Goal: Task Accomplishment & Management: Complete application form

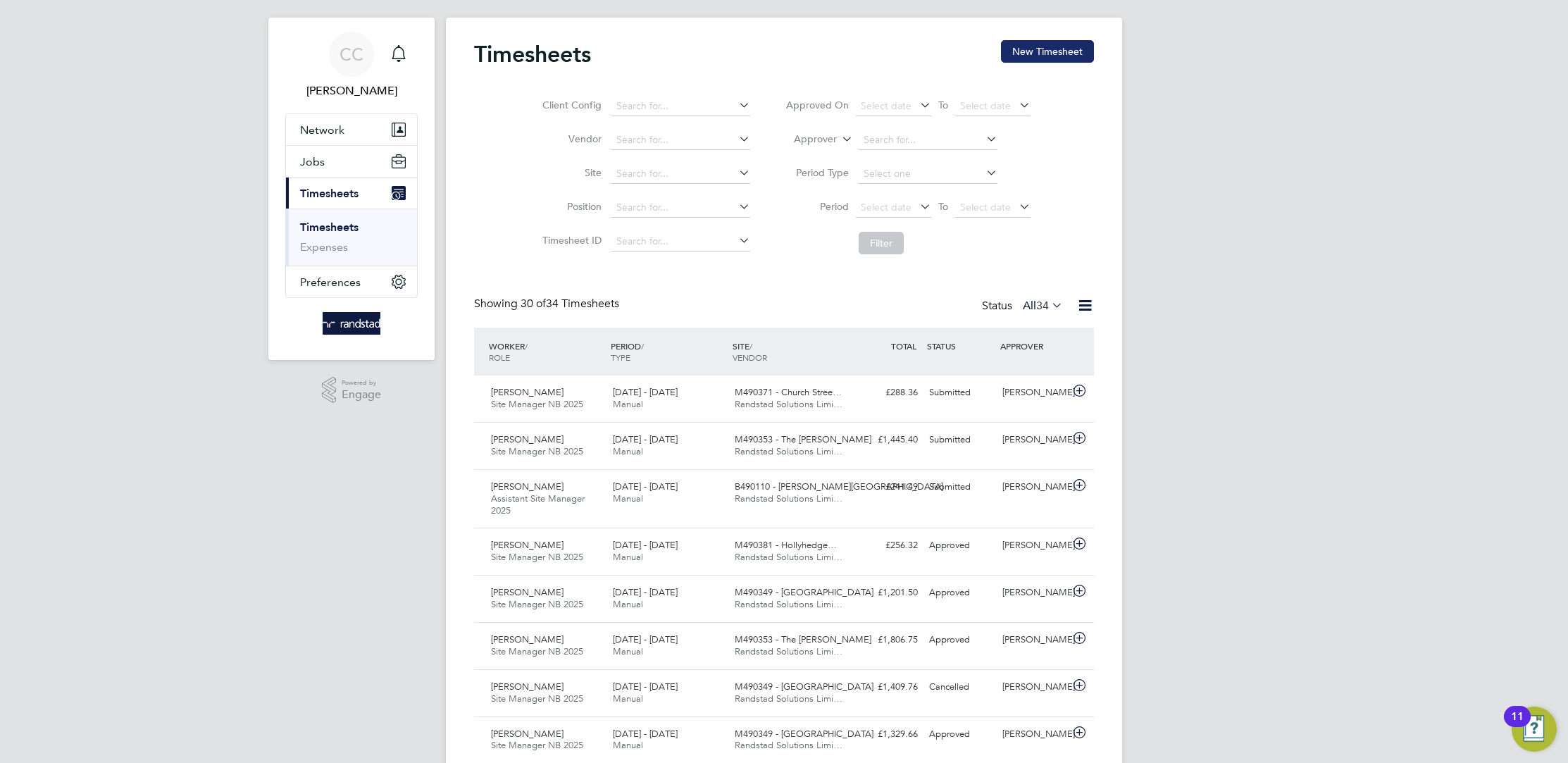
click at [1070, 56] on button "New Timesheet" at bounding box center [1047, 52] width 93 height 23
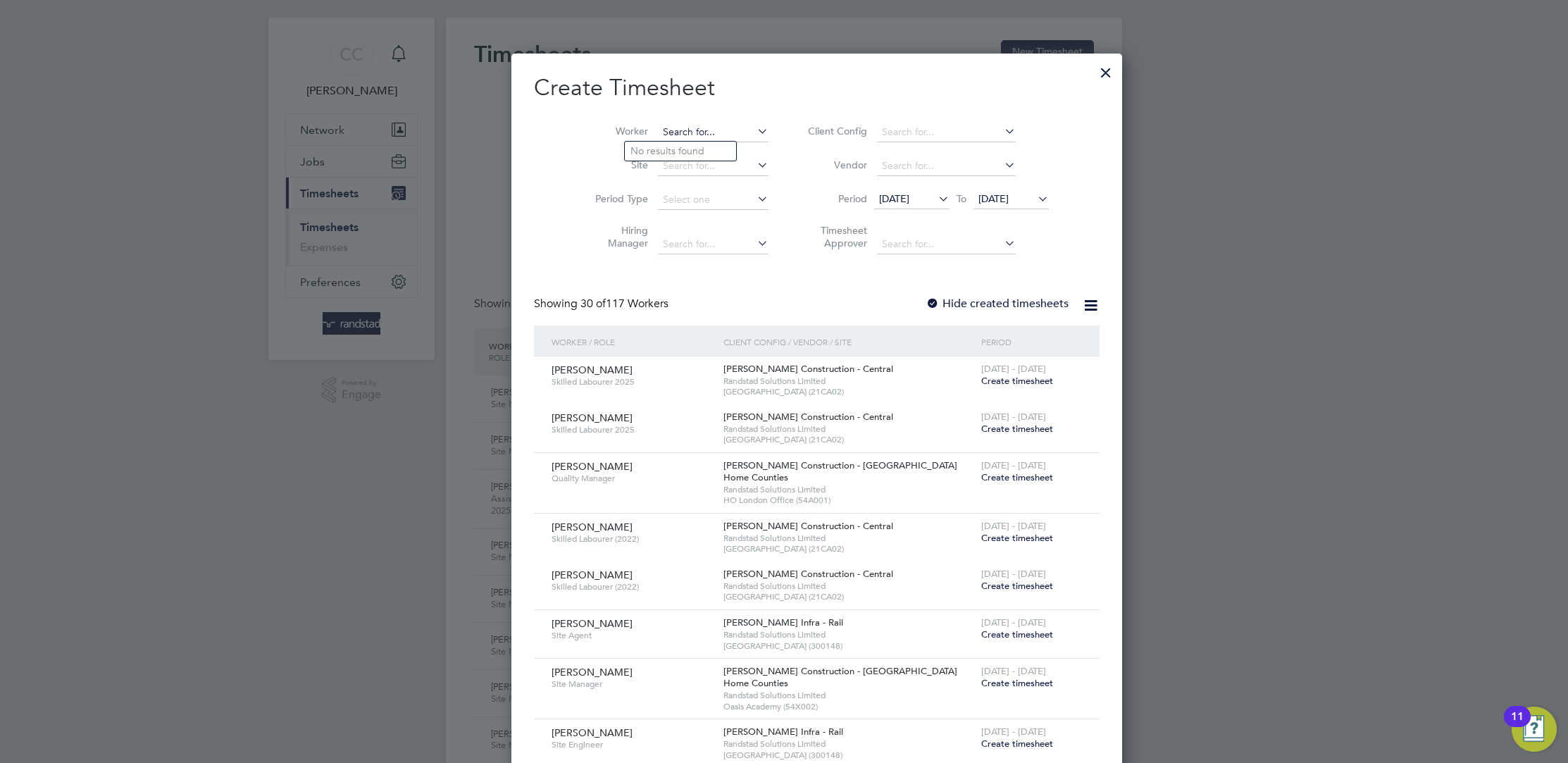
click at [658, 128] on input at bounding box center [713, 132] width 110 height 20
click at [679, 157] on li "[PERSON_NAME] F rancis" at bounding box center [688, 151] width 127 height 19
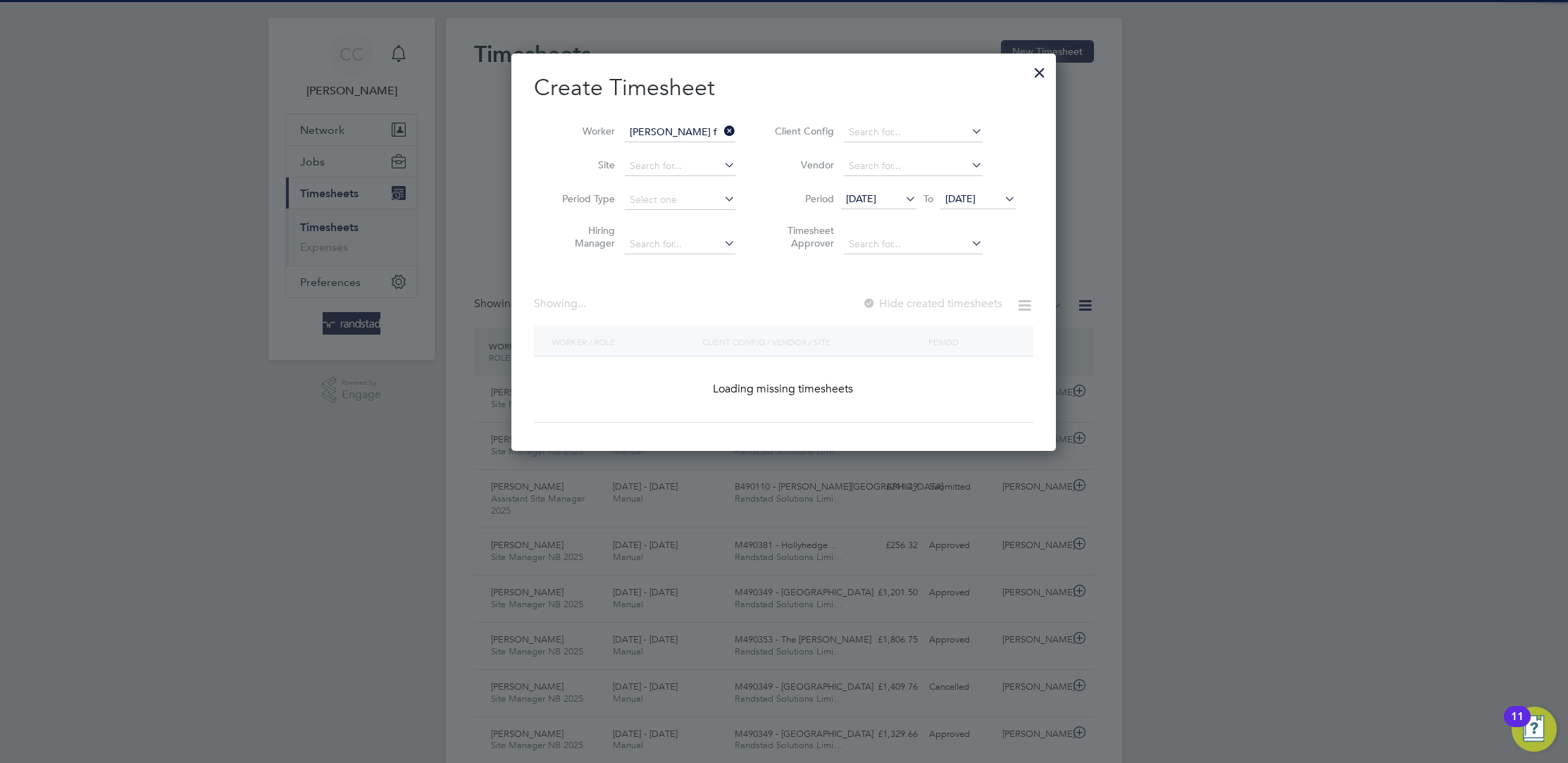
type input "[PERSON_NAME]"
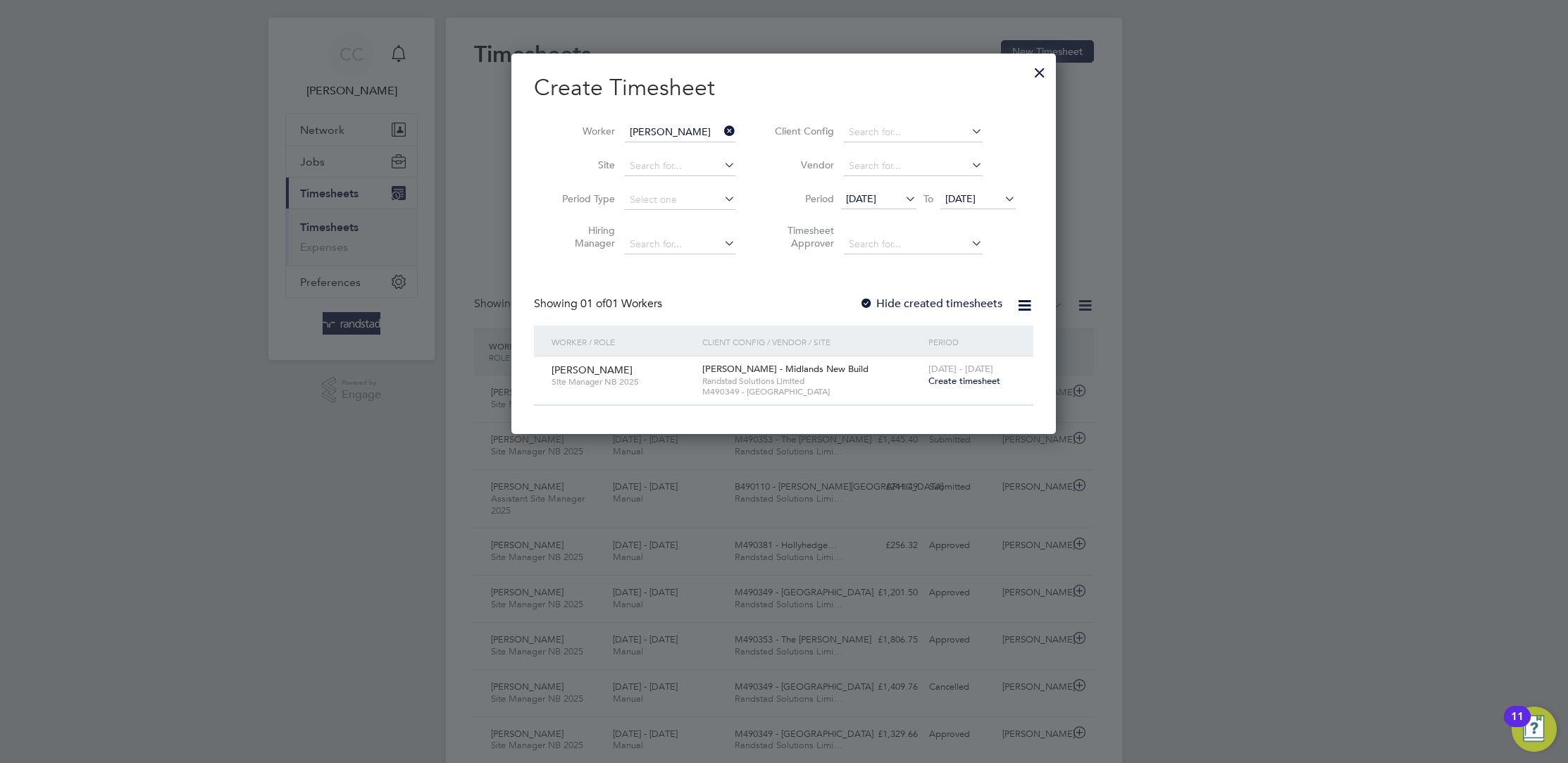
click at [952, 380] on span "Create timesheet" at bounding box center [964, 381] width 72 height 12
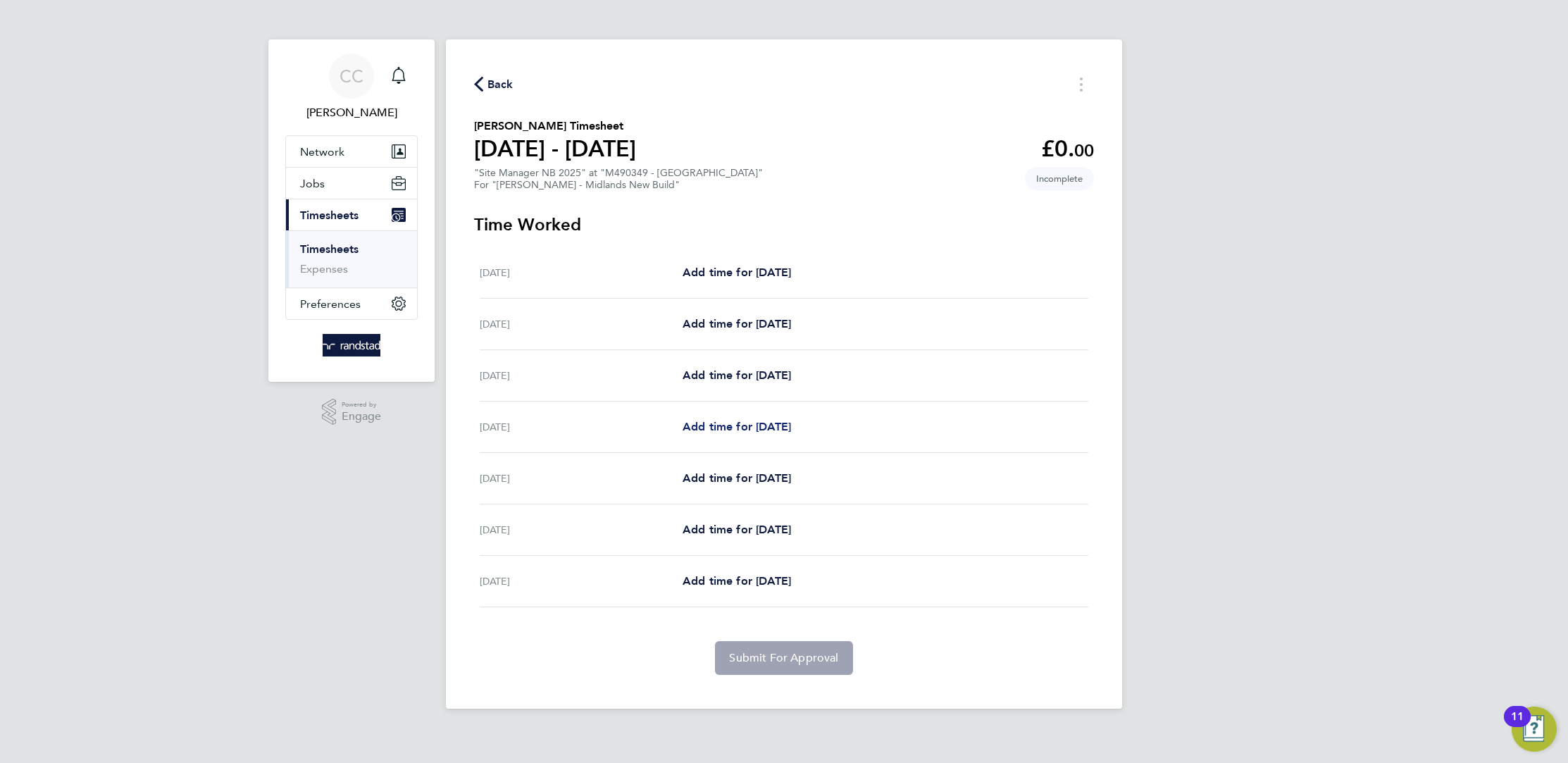
click at [778, 426] on span "Add time for [DATE]" at bounding box center [737, 426] width 108 height 13
select select "60"
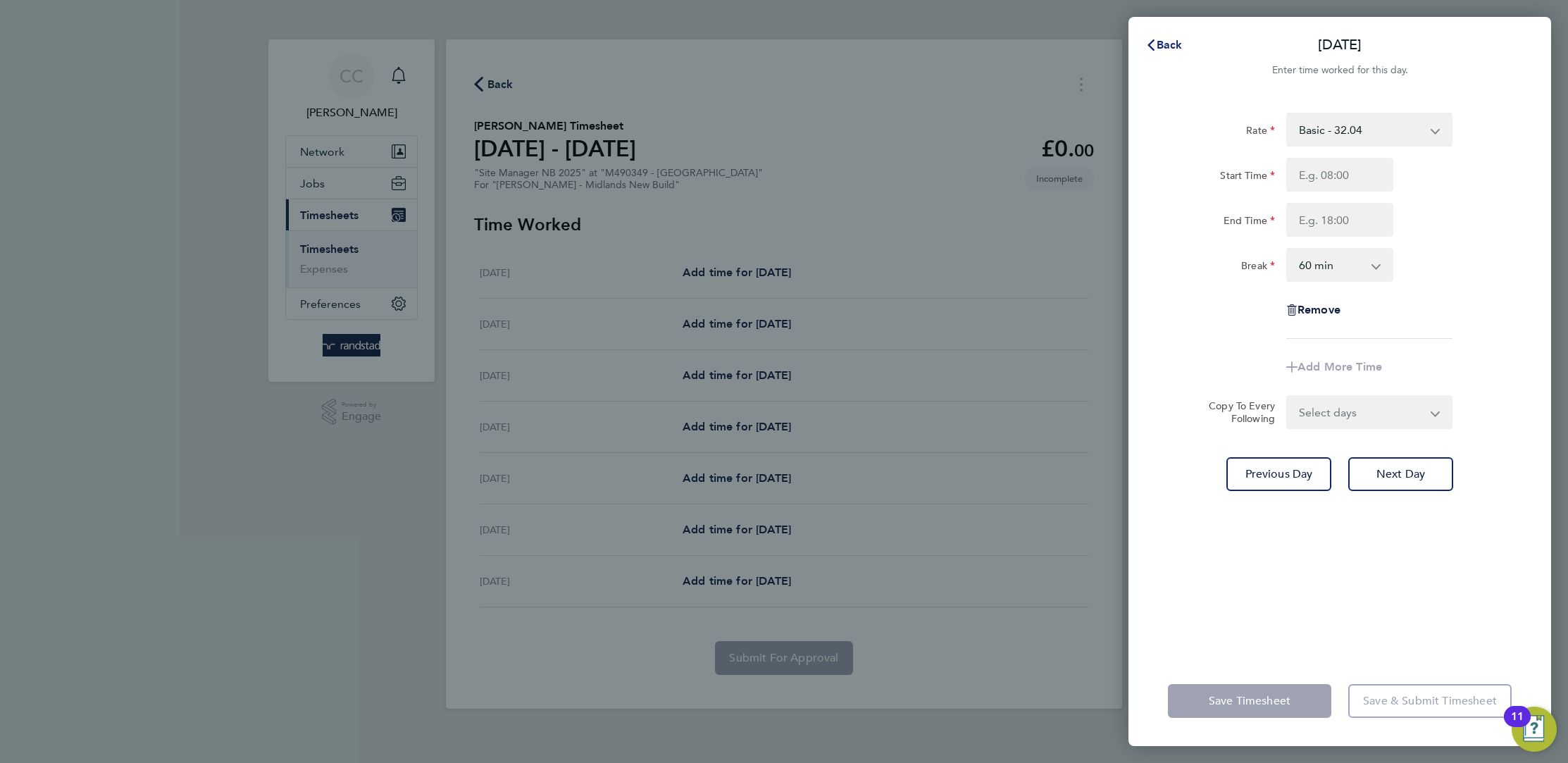
click at [1170, 46] on span "Back" at bounding box center [1170, 44] width 26 height 13
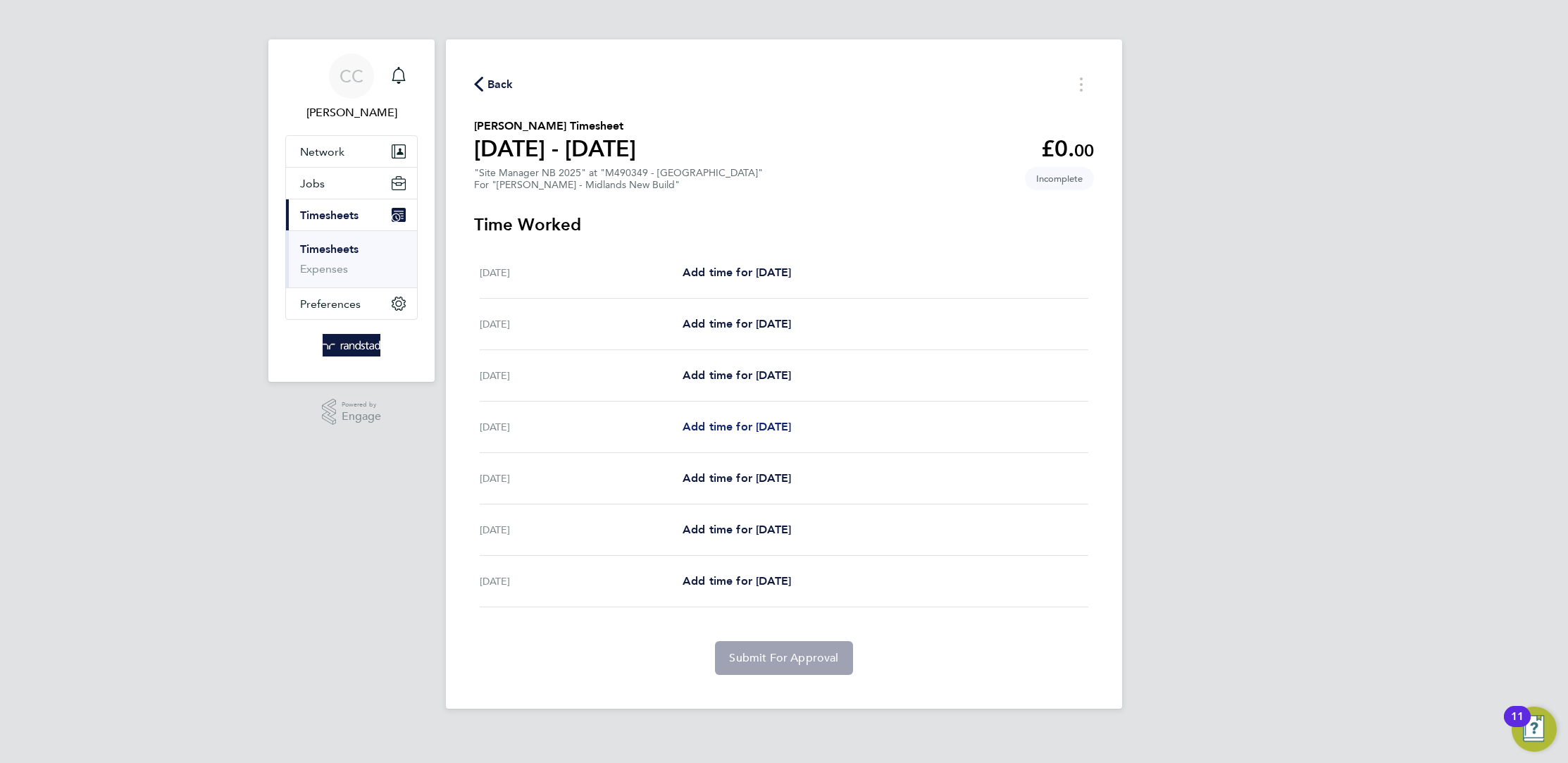
click at [756, 428] on span "Add time for [DATE]" at bounding box center [737, 426] width 108 height 13
select select "60"
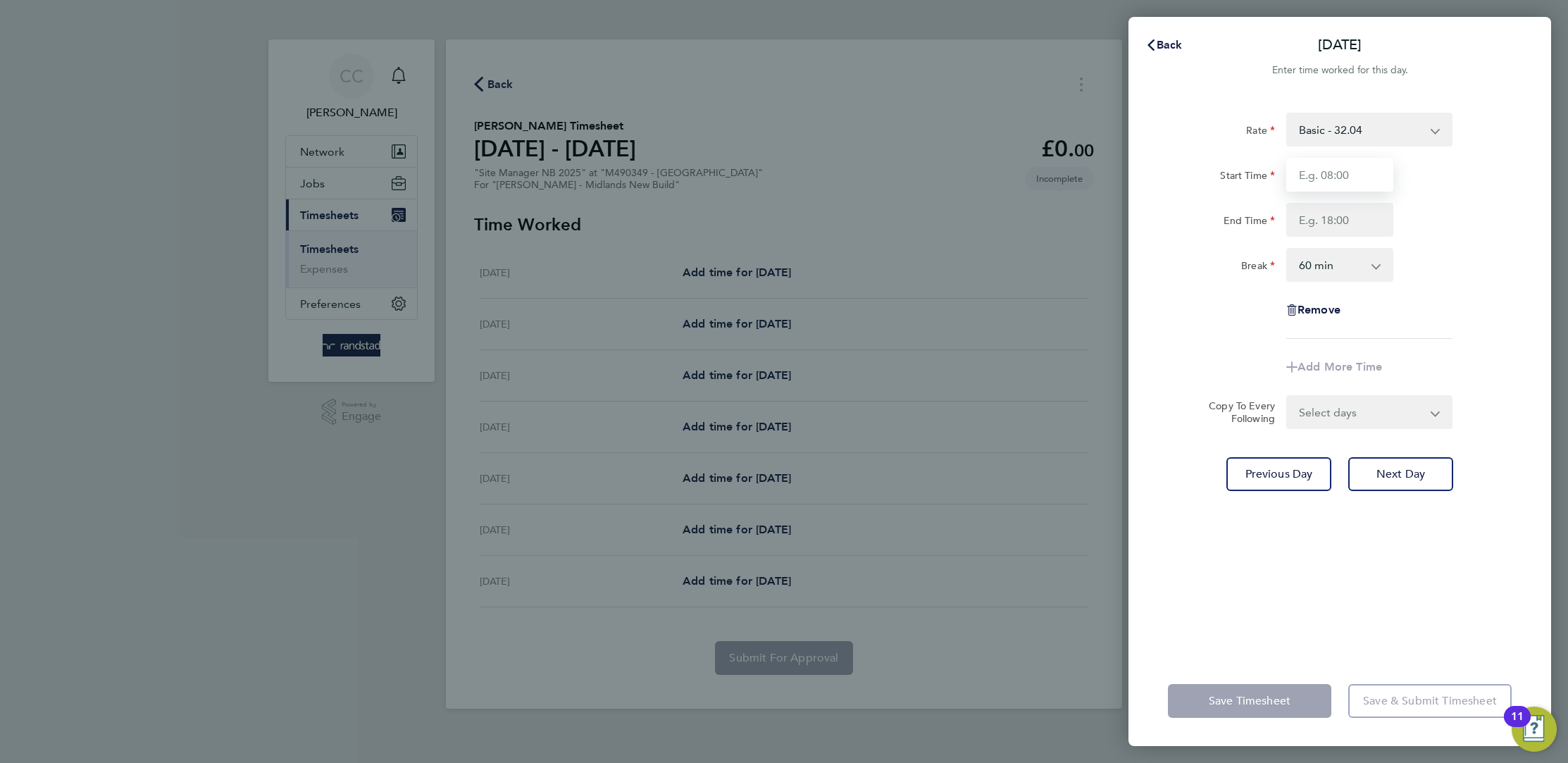
click at [1327, 183] on input "Start Time" at bounding box center [1340, 174] width 107 height 34
type input "07:30"
click at [1348, 229] on input "End Time" at bounding box center [1340, 220] width 107 height 34
type input "16:30"
click at [1334, 267] on select "0 min 15 min 30 min 45 min 60 min 75 min 90 min" at bounding box center [1331, 264] width 88 height 31
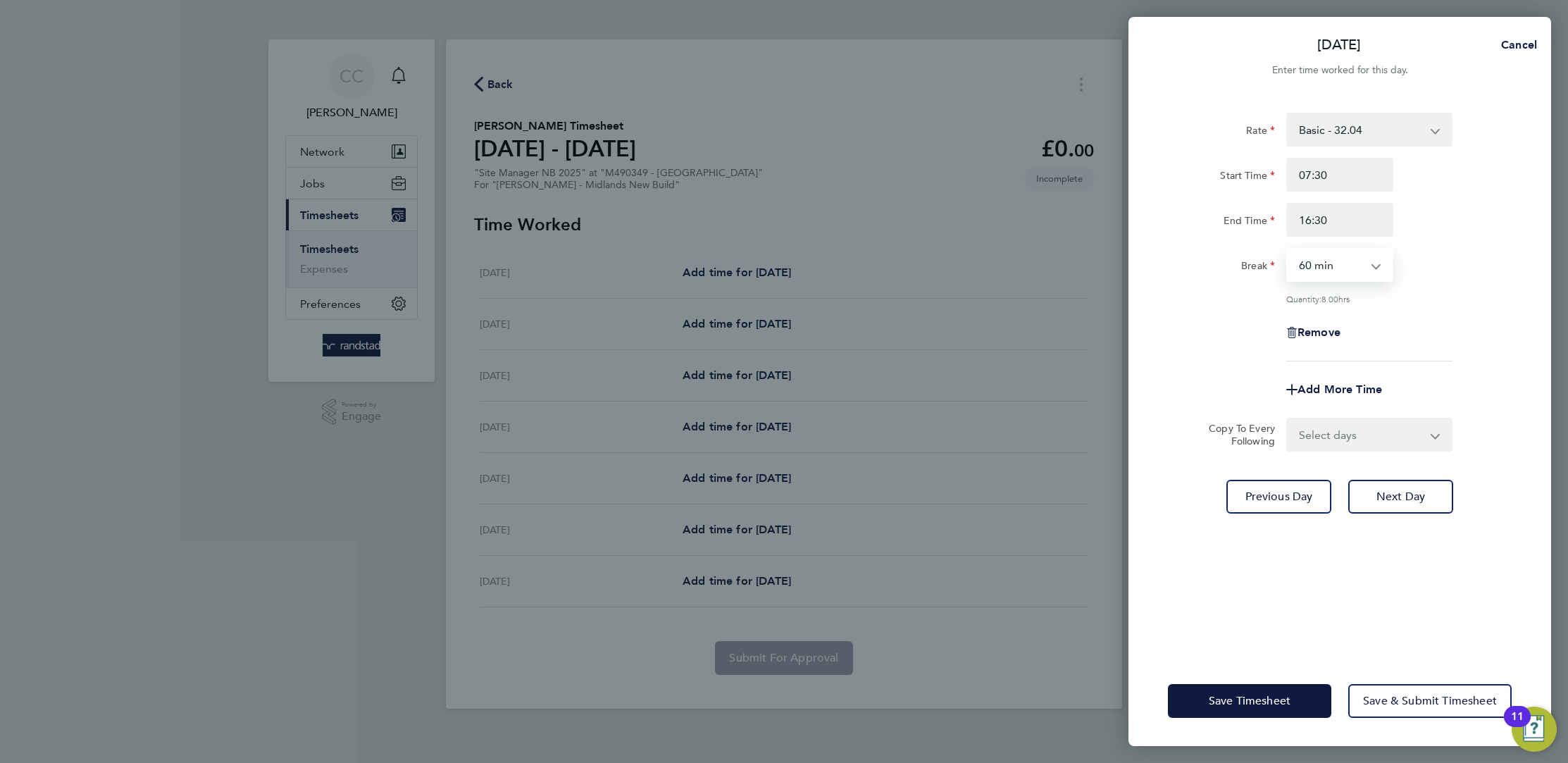
select select "30"
click at [1287, 249] on select "0 min 15 min 30 min 45 min 60 min 75 min 90 min" at bounding box center [1331, 264] width 88 height 31
click at [1370, 431] on select "Select days Day [DATE] [DATE] [DATE]" at bounding box center [1361, 434] width 148 height 31
select select "DAY"
click at [1287, 419] on select "Select days Day [DATE] [DATE] [DATE]" at bounding box center [1361, 434] width 148 height 31
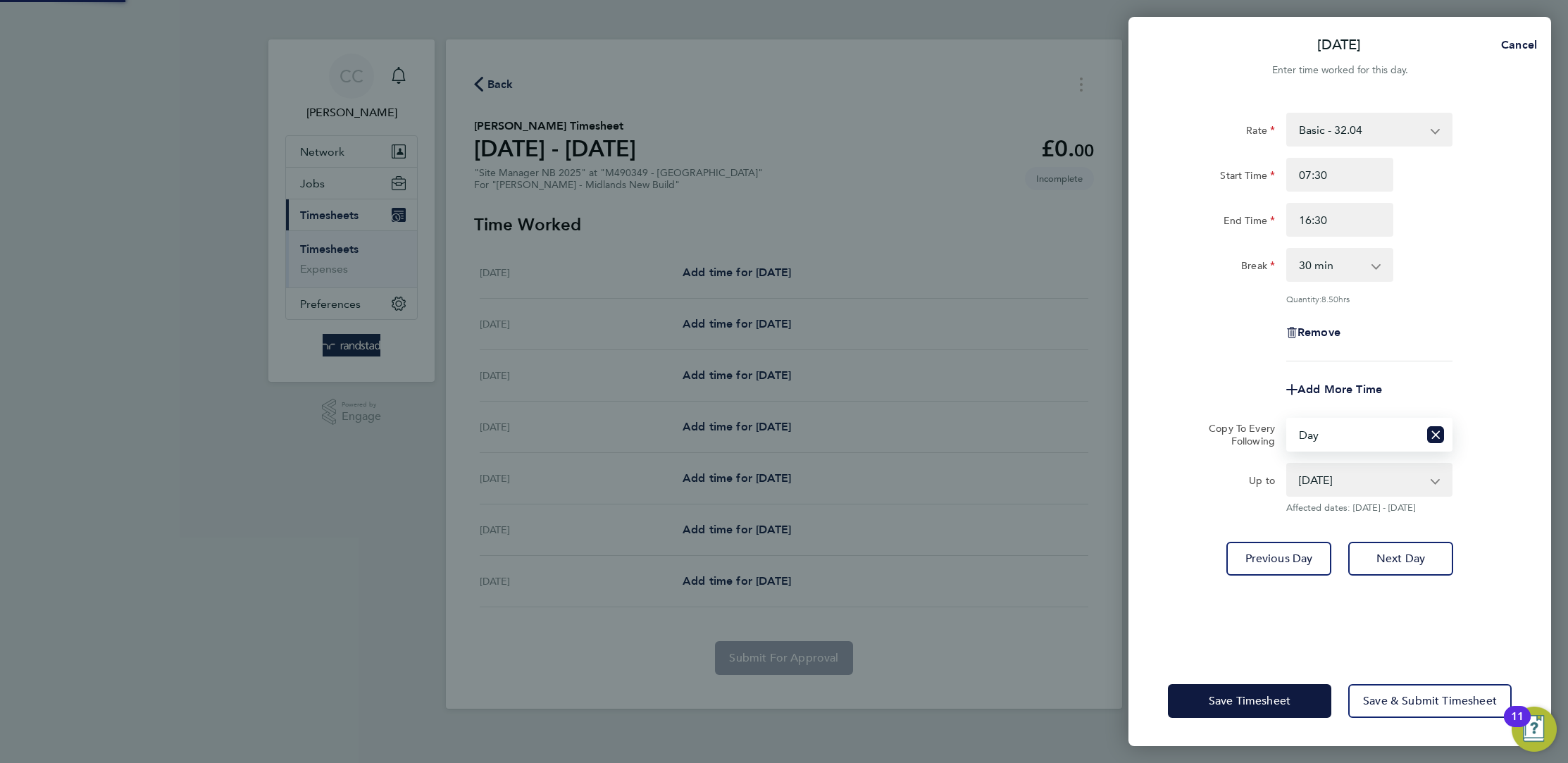
click at [1358, 482] on select "[DATE] [DATE] [DATE]" at bounding box center [1360, 479] width 146 height 31
select select "[DATE]"
click at [1287, 464] on select "[DATE] [DATE] [DATE]" at bounding box center [1360, 479] width 146 height 31
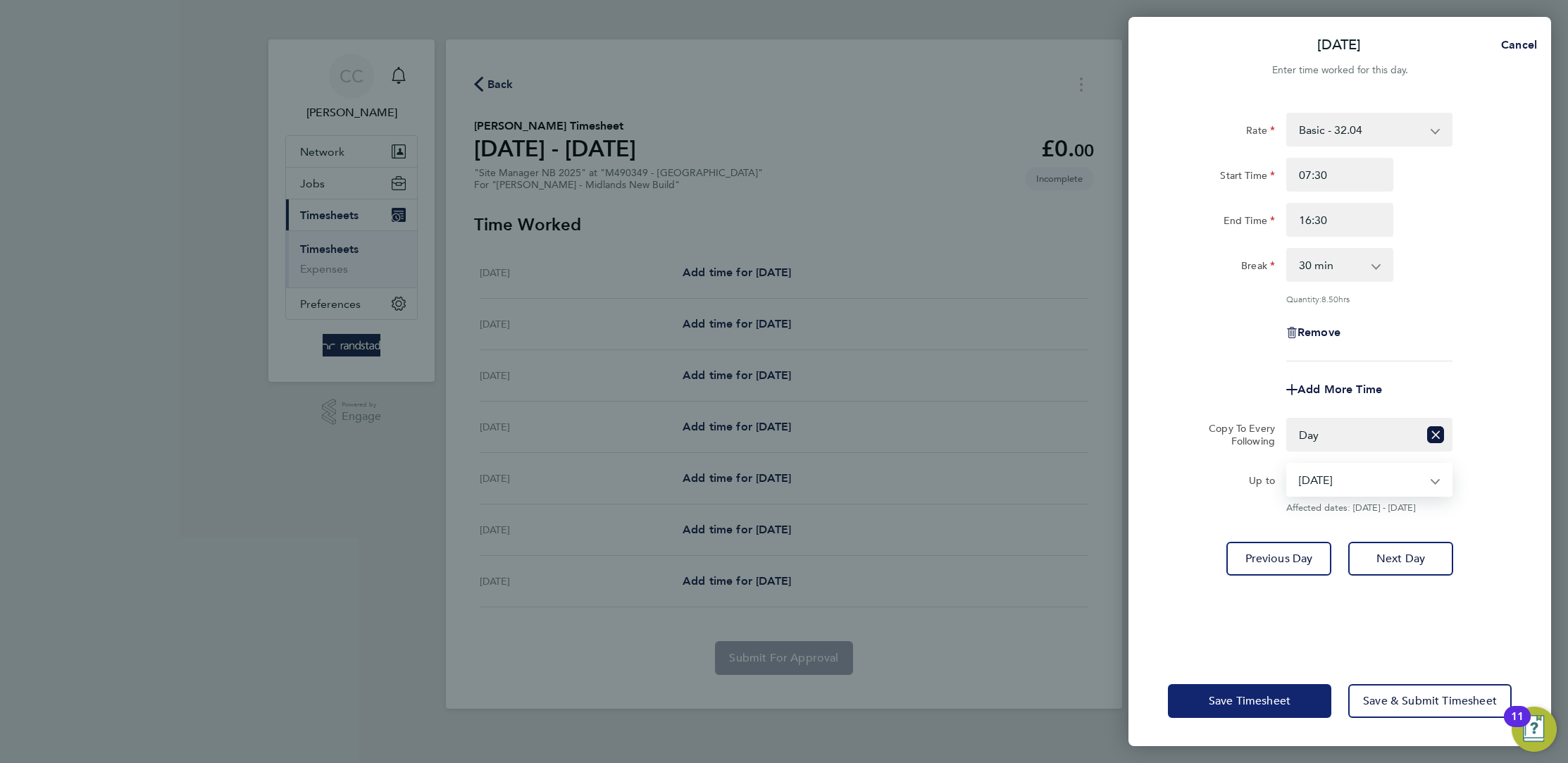
click at [1294, 686] on button "Save Timesheet" at bounding box center [1250, 701] width 164 height 34
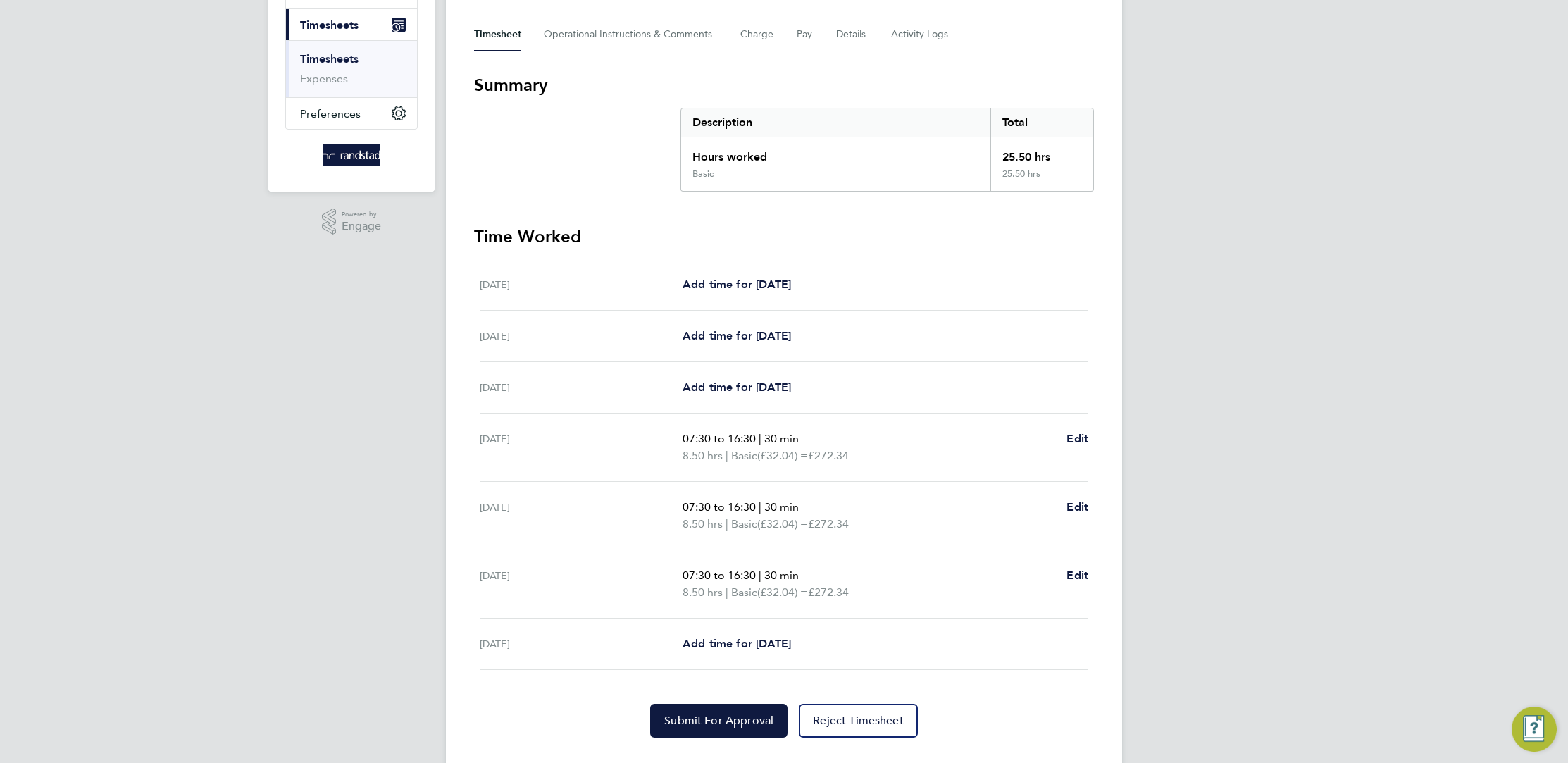
scroll to position [218, 0]
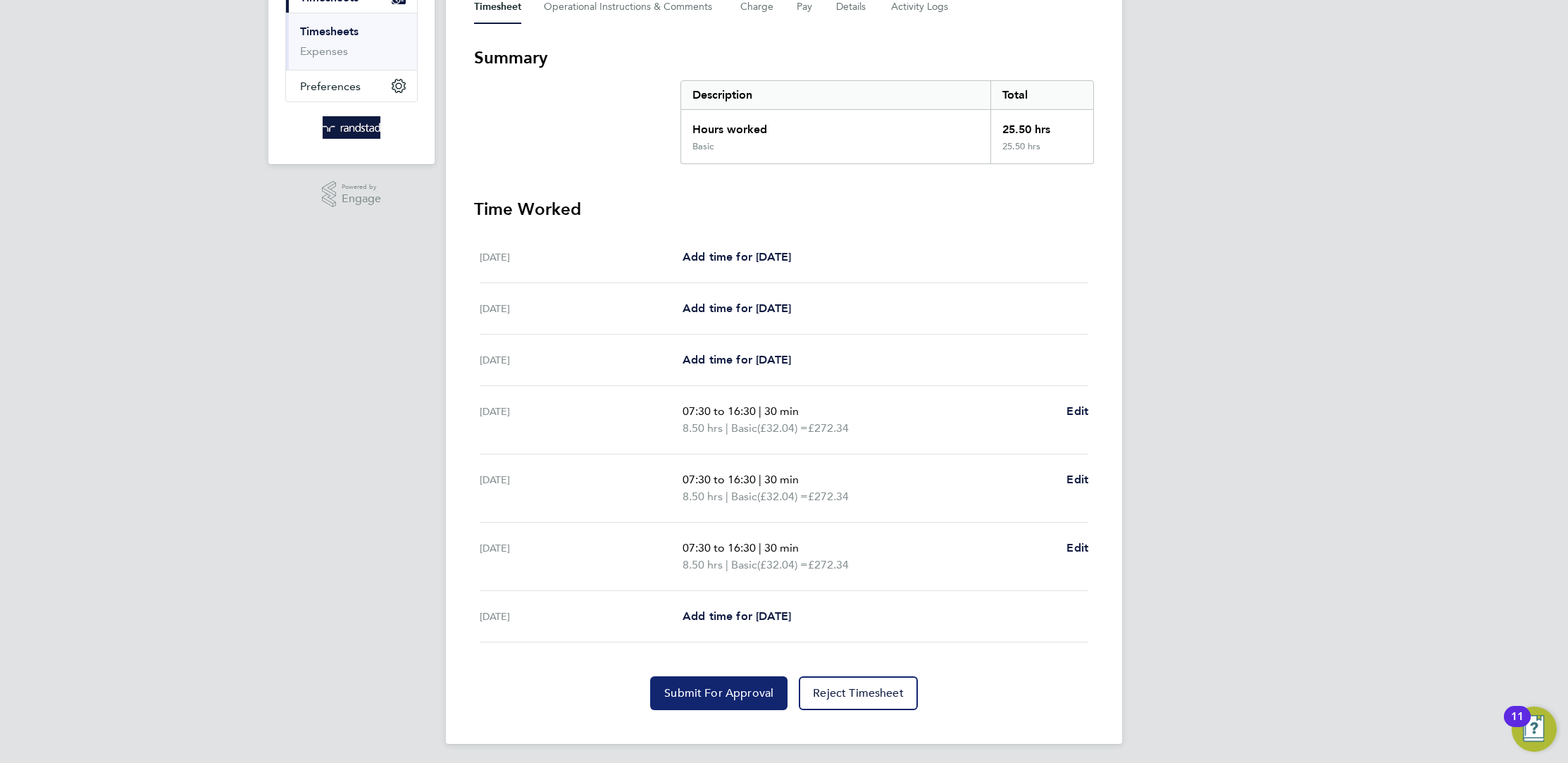
drag, startPoint x: 730, startPoint y: 691, endPoint x: 735, endPoint y: 686, distance: 7.1
click at [732, 688] on span "Submit For Approval" at bounding box center [718, 693] width 109 height 14
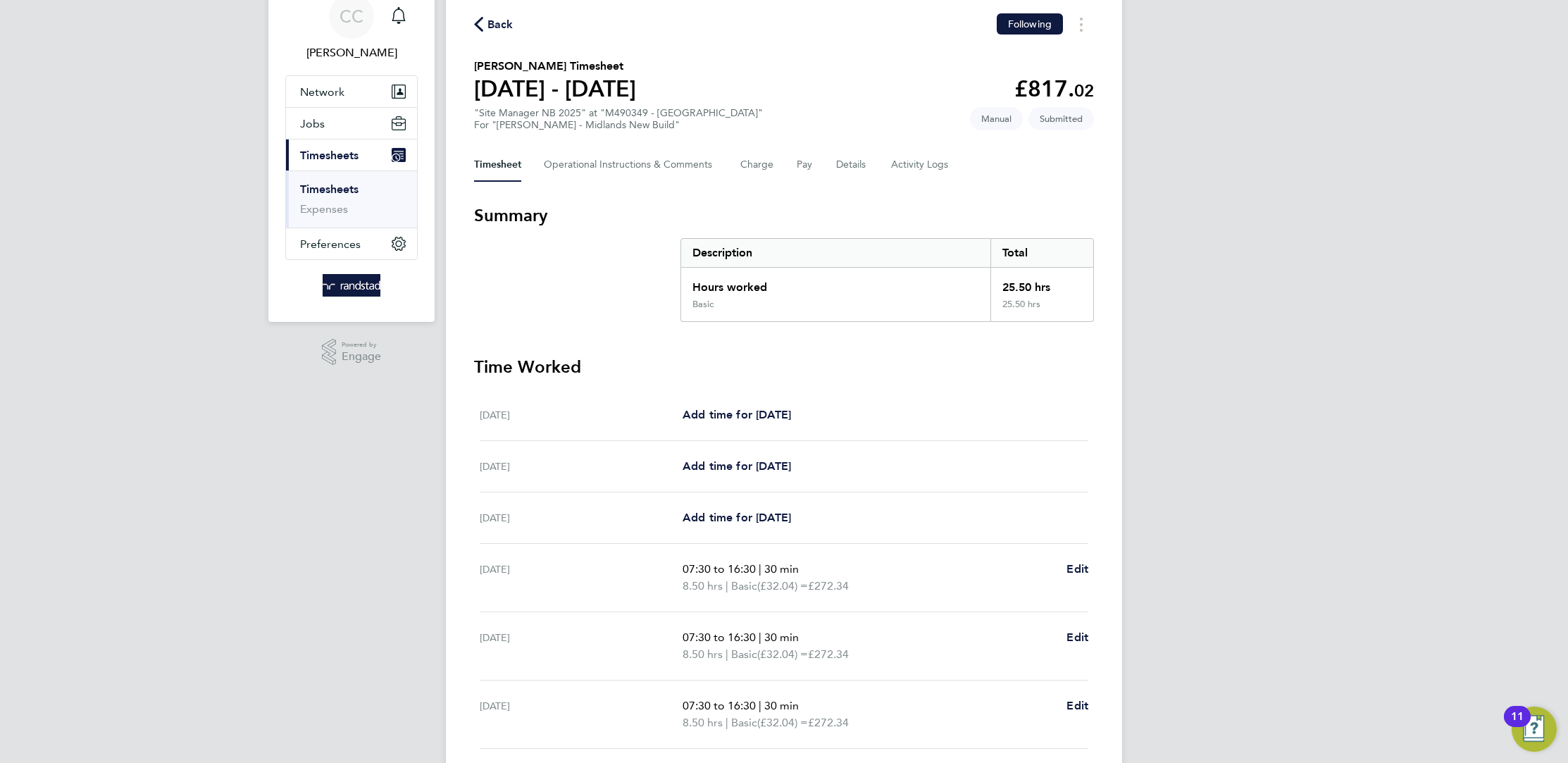
scroll to position [0, 0]
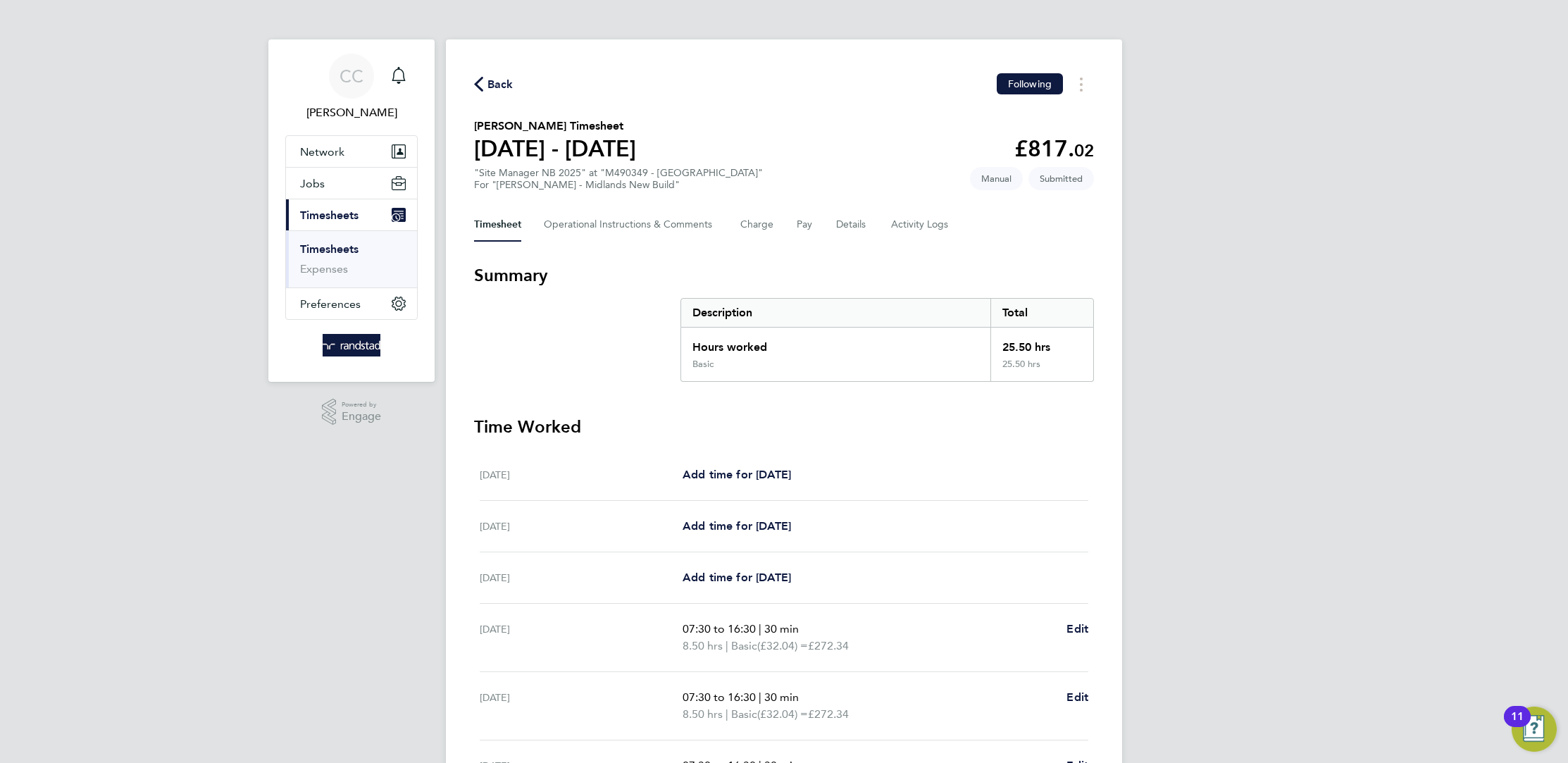
click at [346, 248] on link "Timesheets" at bounding box center [329, 248] width 59 height 13
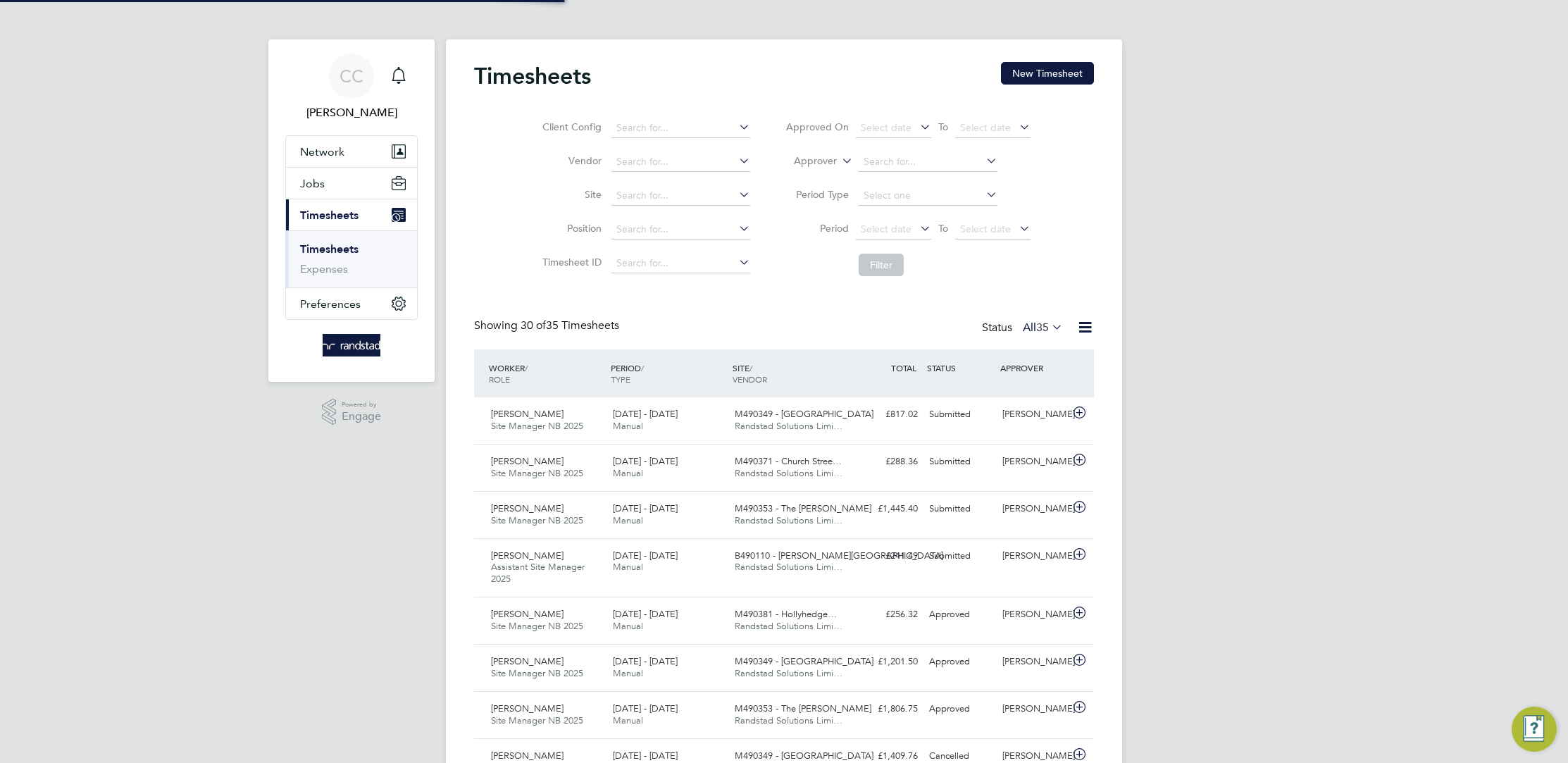
scroll to position [36, 122]
click at [392, 66] on icon "Main navigation" at bounding box center [398, 74] width 17 height 17
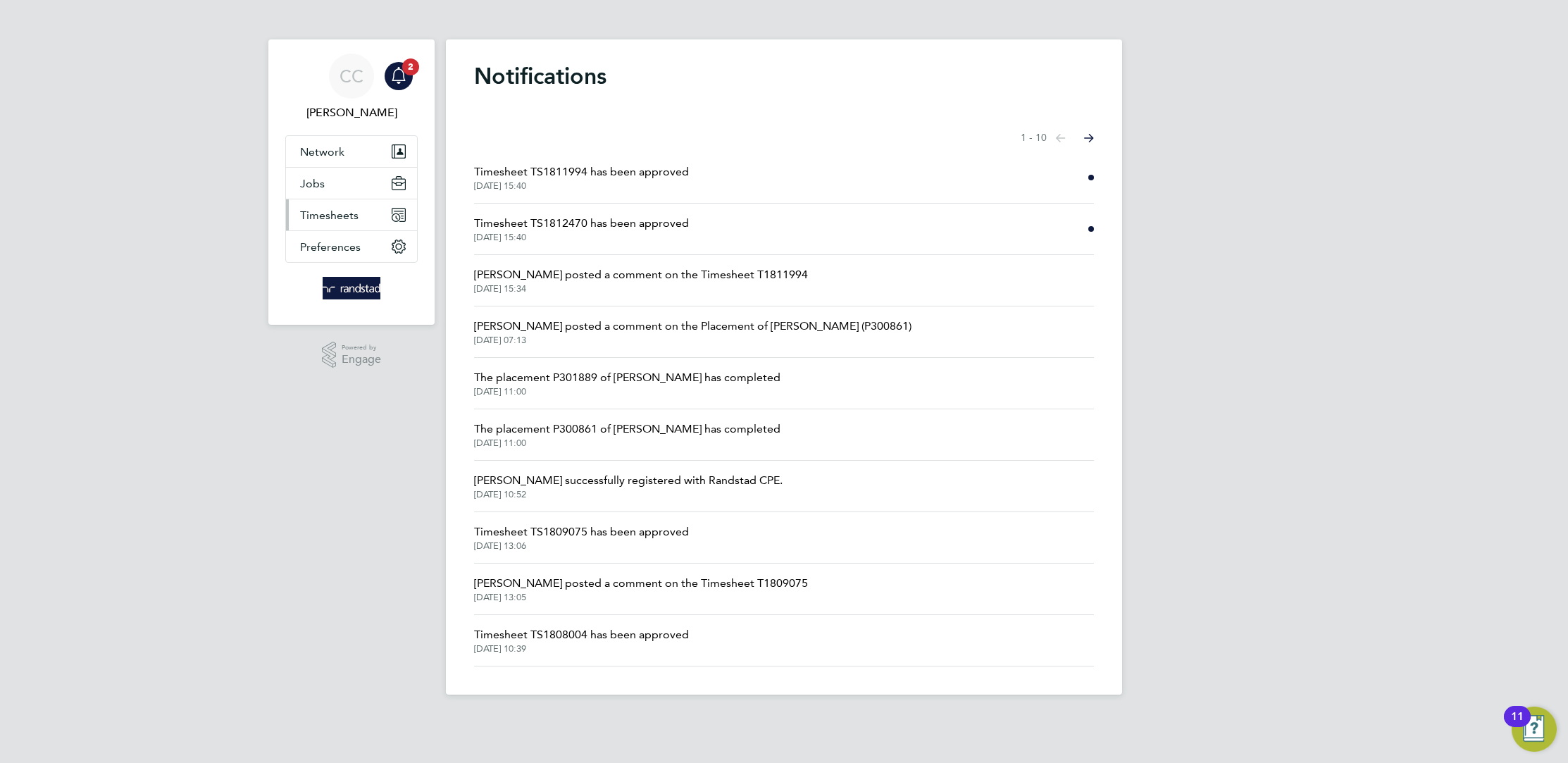
click at [361, 216] on button "Timesheets" at bounding box center [352, 214] width 131 height 31
click at [345, 243] on link "Timesheets" at bounding box center [329, 248] width 59 height 13
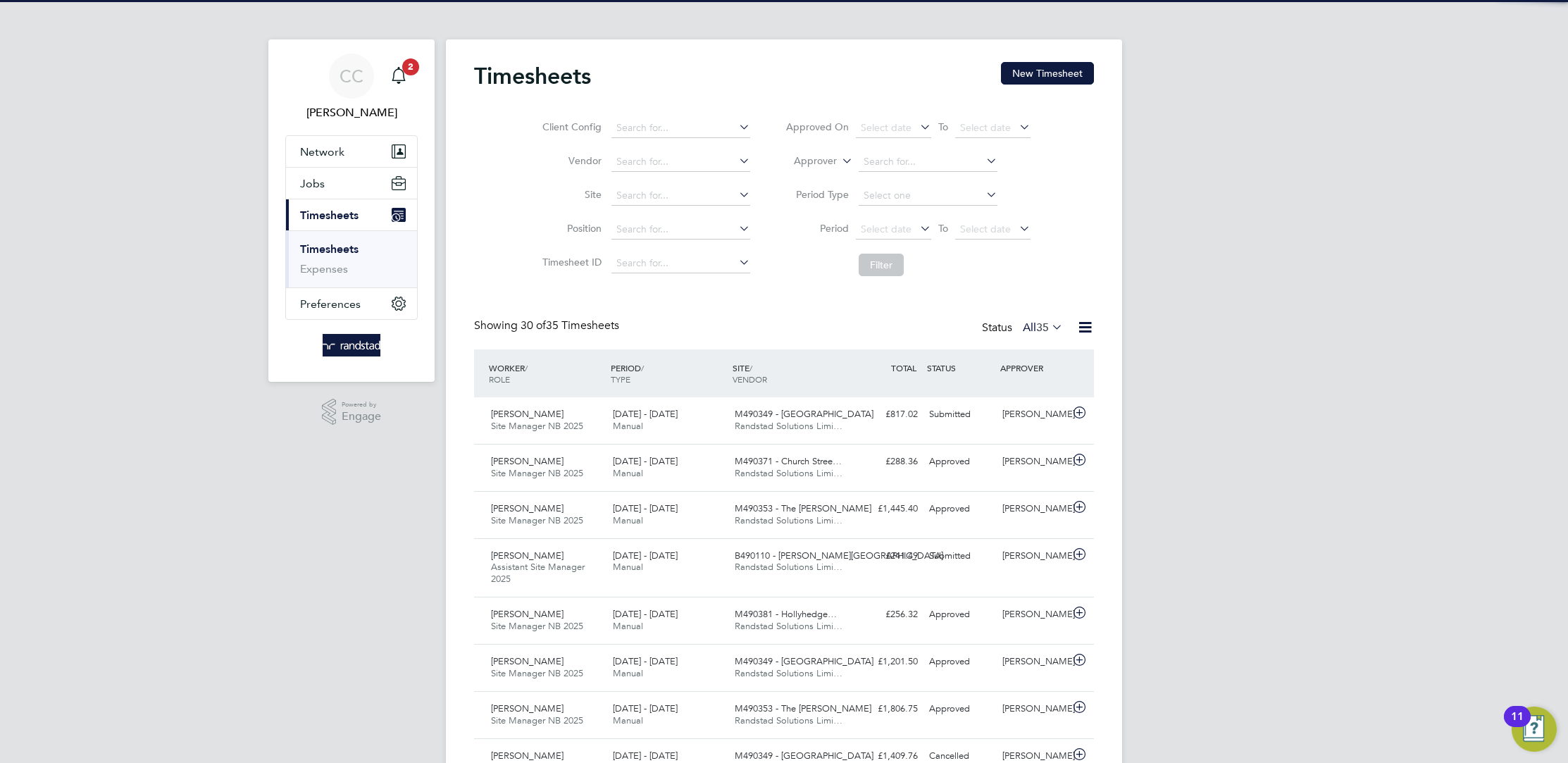
scroll to position [36, 122]
